Goal: Information Seeking & Learning: Understand process/instructions

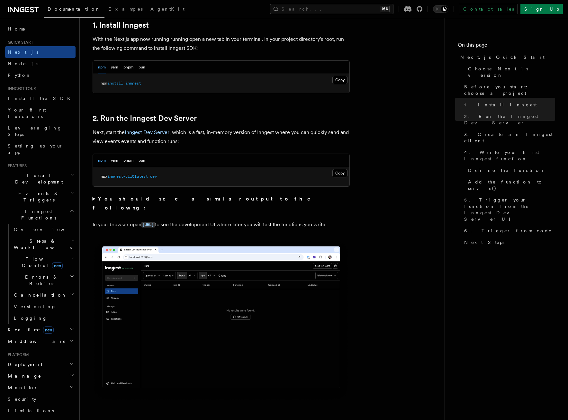
scroll to position [280, 0]
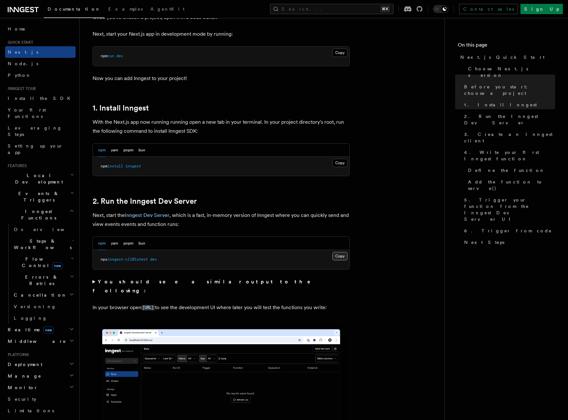
click at [341, 256] on button "Copy Copied" at bounding box center [339, 256] width 15 height 8
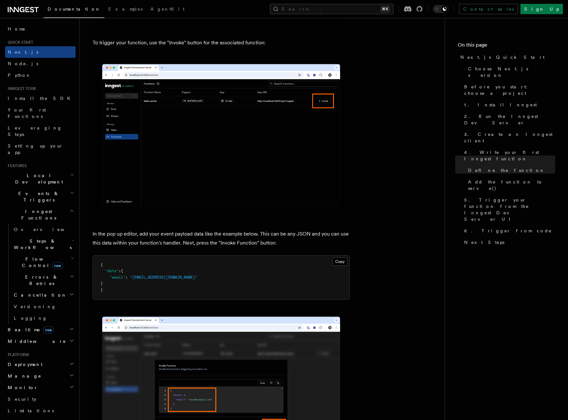
scroll to position [1727, 0]
click at [342, 261] on button "Copy Copied" at bounding box center [339, 261] width 15 height 8
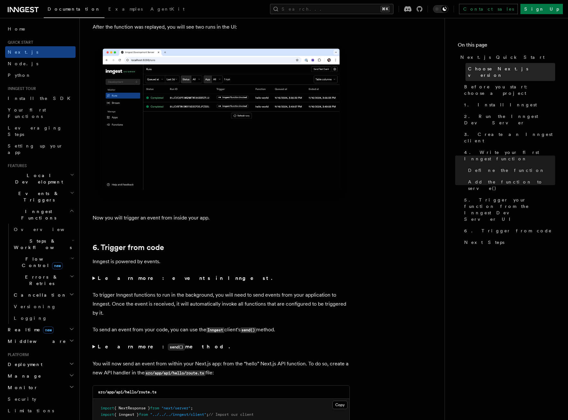
scroll to position [3039, 0]
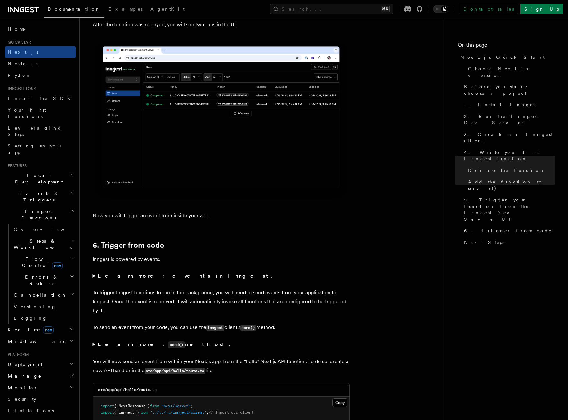
click at [93, 277] on summary "Learn more: events in Inngest." at bounding box center [221, 276] width 257 height 9
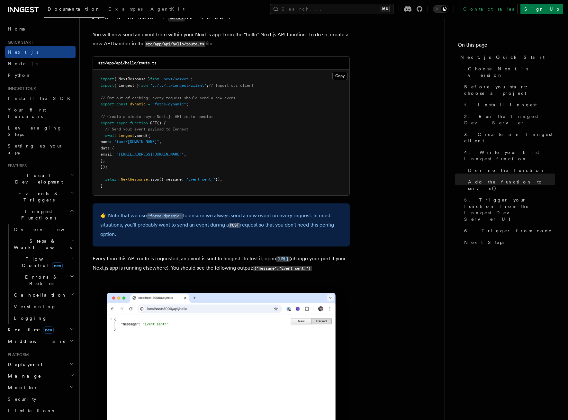
scroll to position [3419, 0]
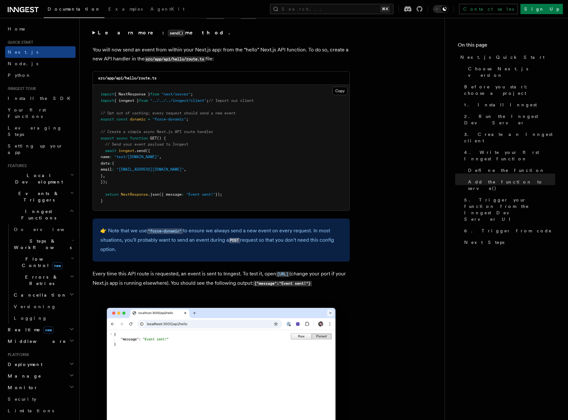
click at [229, 155] on pre "import { NextResponse } from "next/server" ; import { inngest } from "../../../…" at bounding box center [221, 148] width 257 height 126
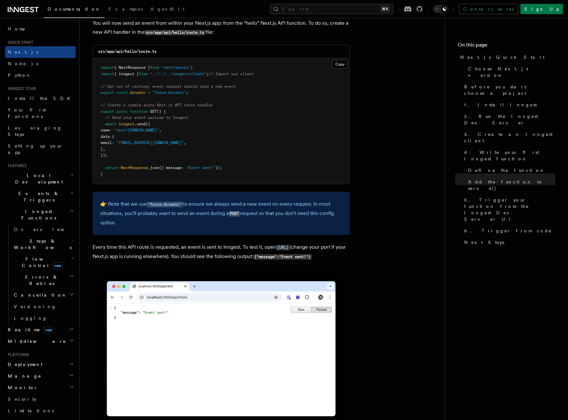
scroll to position [3446, 0]
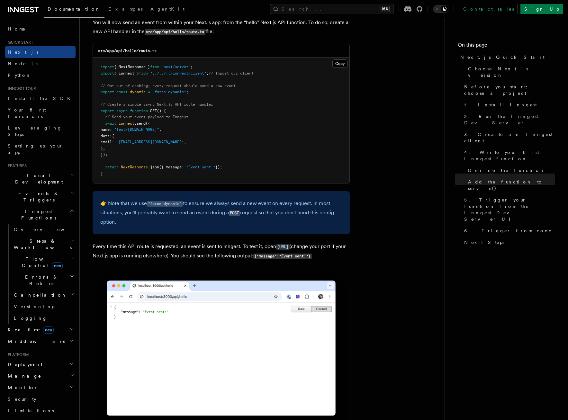
click at [112, 140] on span "email" at bounding box center [106, 142] width 11 height 5
drag, startPoint x: 116, startPoint y: 153, endPoint x: 102, endPoint y: 125, distance: 30.5
click at [102, 125] on pre "import { NextResponse } from "next/server" ; import { inngest } from "../../../…" at bounding box center [221, 121] width 257 height 126
copy code "await inngest .send ({ name : "test/[DOMAIN_NAME]" , data : { email : "[EMAIL_A…"
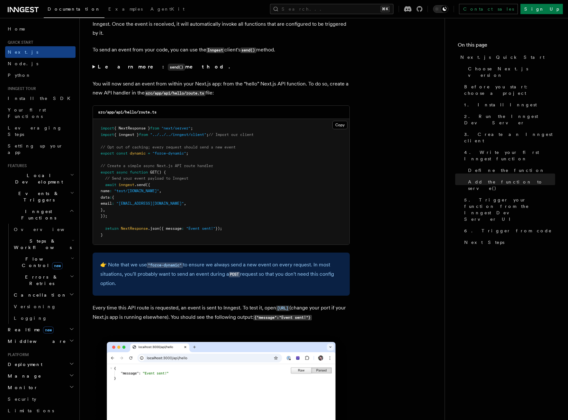
scroll to position [3383, 0]
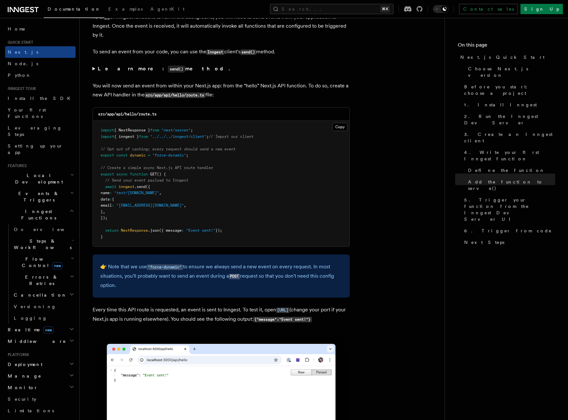
click at [248, 167] on pre "import { NextResponse } from "next/server" ; import { inngest } from "../../../…" at bounding box center [221, 184] width 257 height 126
